Goal: Task Accomplishment & Management: Manage account settings

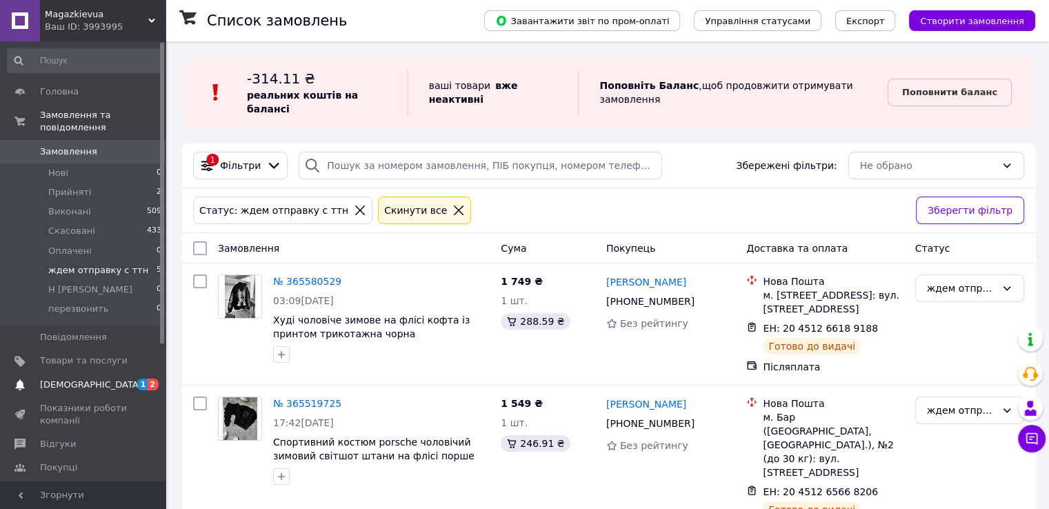
click at [124, 379] on span "[DEMOGRAPHIC_DATA]" at bounding box center [84, 385] width 88 height 12
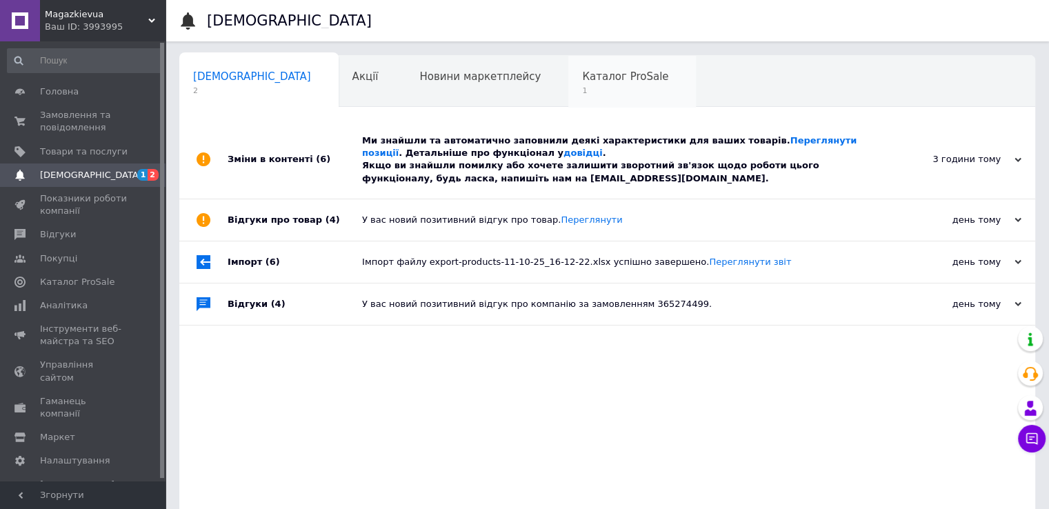
click at [582, 91] on span "1" at bounding box center [625, 91] width 86 height 10
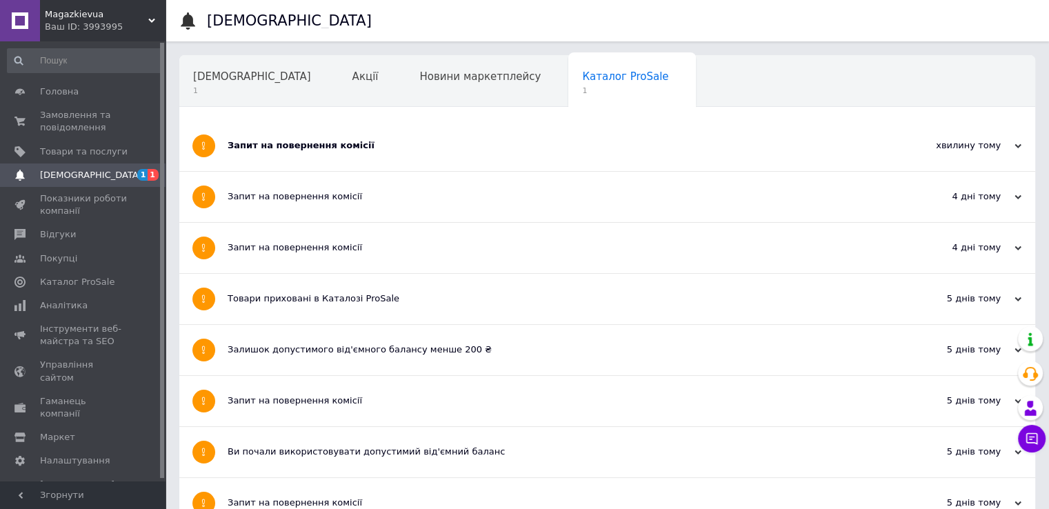
click at [304, 152] on div "Запит на повернення комісії" at bounding box center [556, 146] width 656 height 50
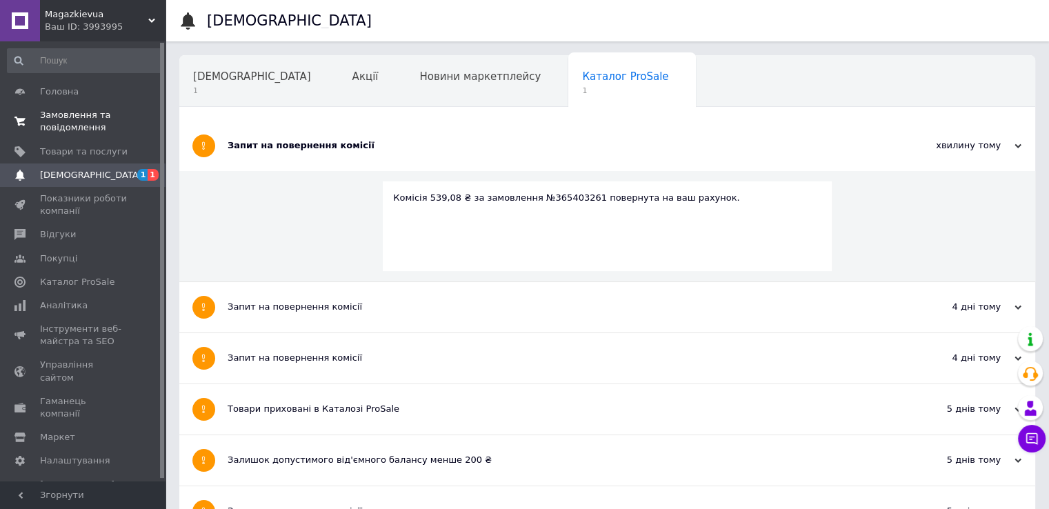
click at [106, 112] on span "Замовлення та повідомлення" at bounding box center [84, 121] width 88 height 25
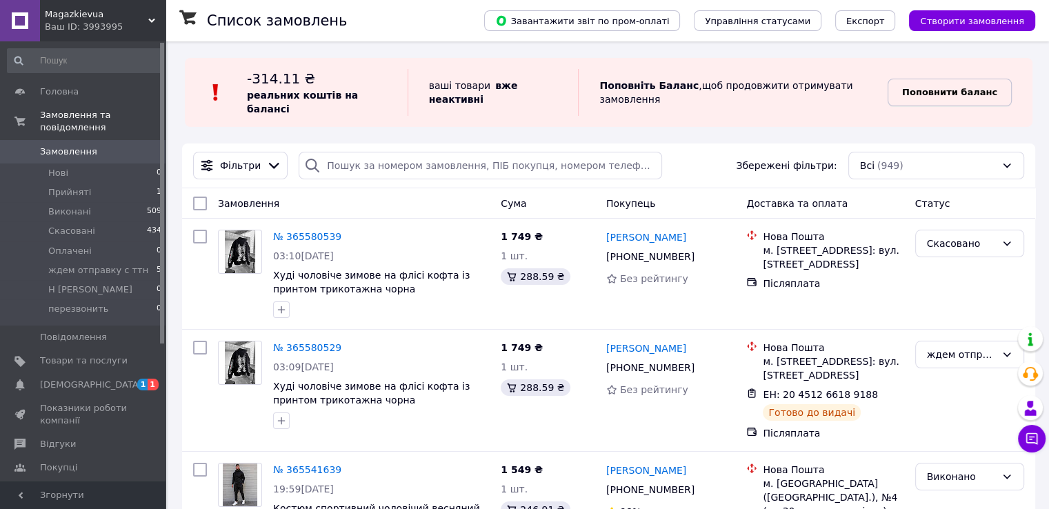
click at [959, 90] on b "Поповнити баланс" at bounding box center [949, 92] width 95 height 10
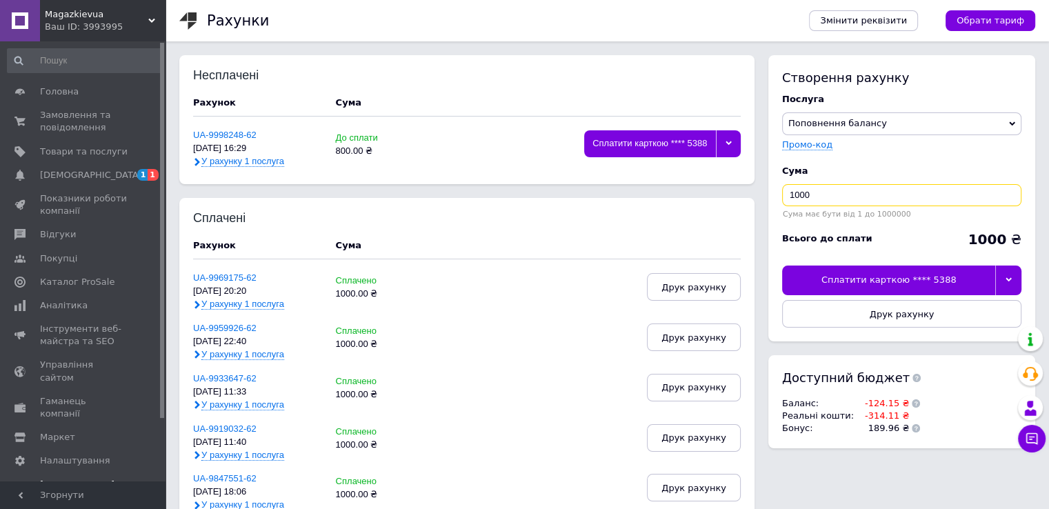
drag, startPoint x: 853, startPoint y: 191, endPoint x: 741, endPoint y: 210, distance: 113.3
click at [84, 132] on span "Замовлення та повідомлення" at bounding box center [84, 121] width 88 height 25
